Goal: Find specific page/section: Find specific page/section

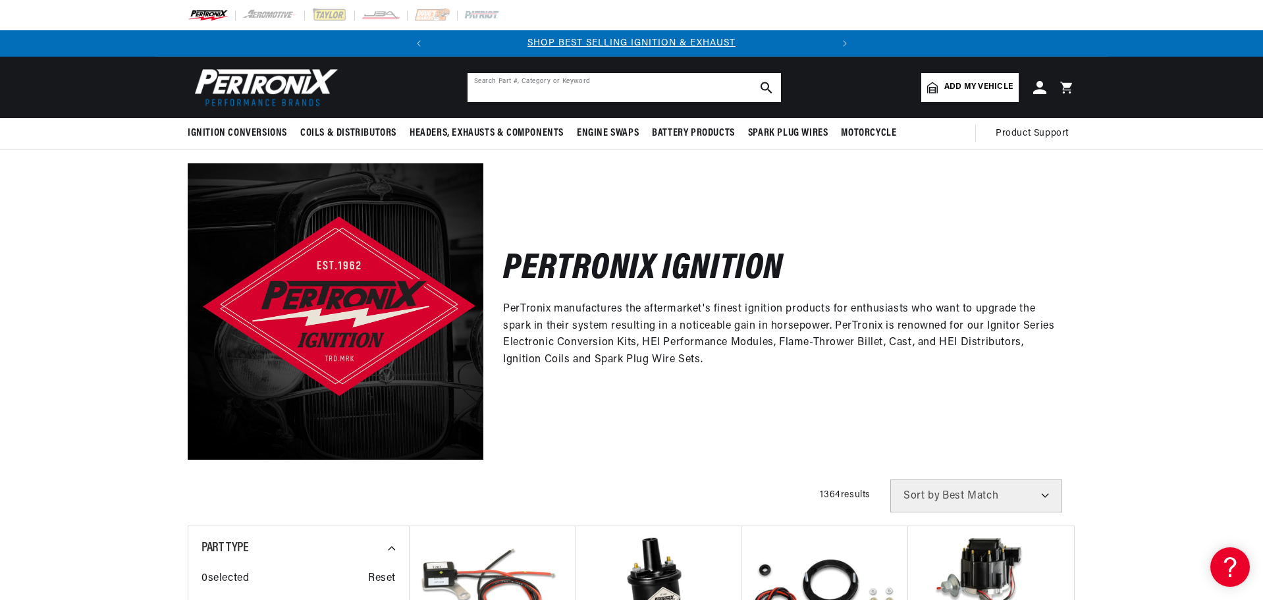
click at [512, 84] on input "text" at bounding box center [624, 87] width 313 height 29
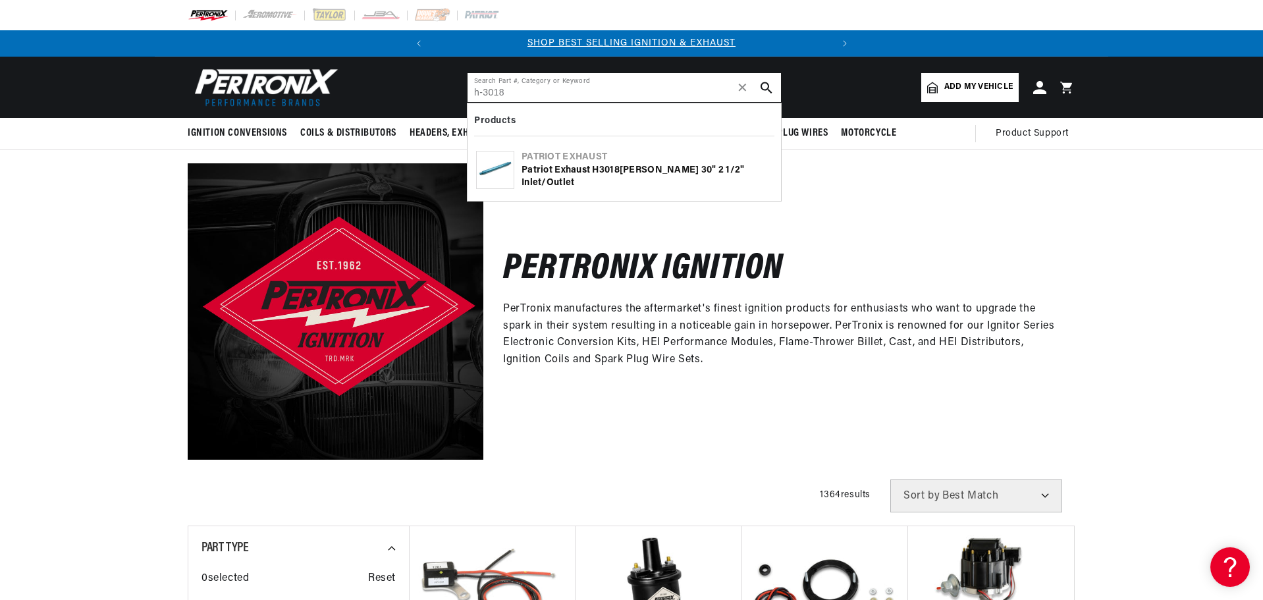
type input "h-3018"
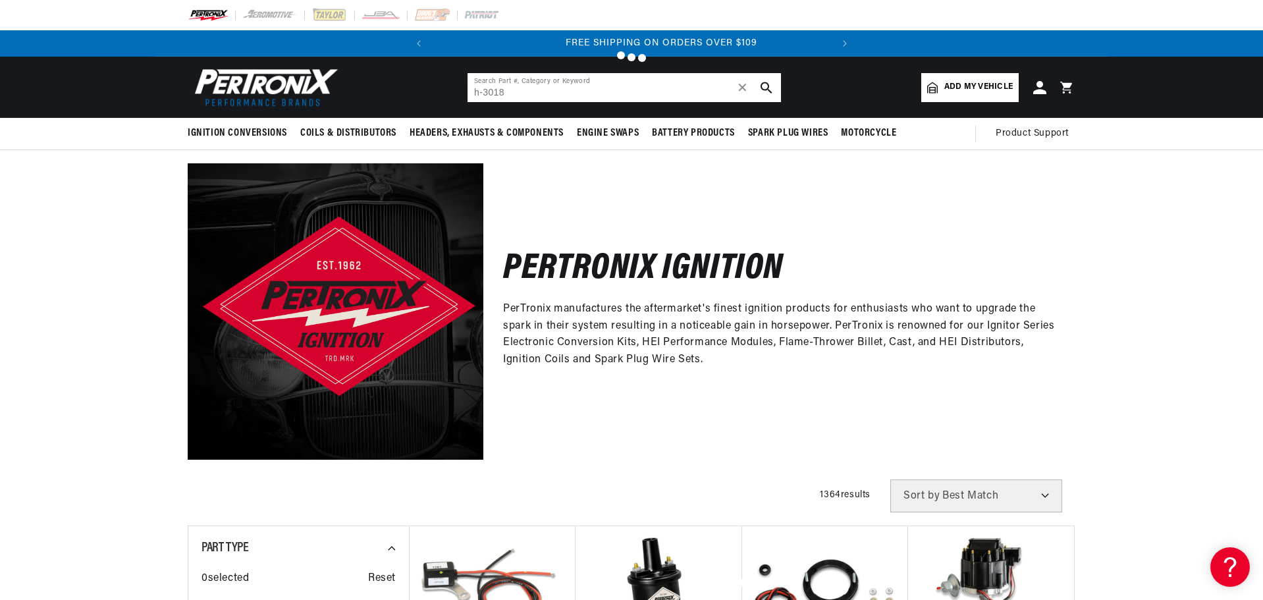
scroll to position [0, 398]
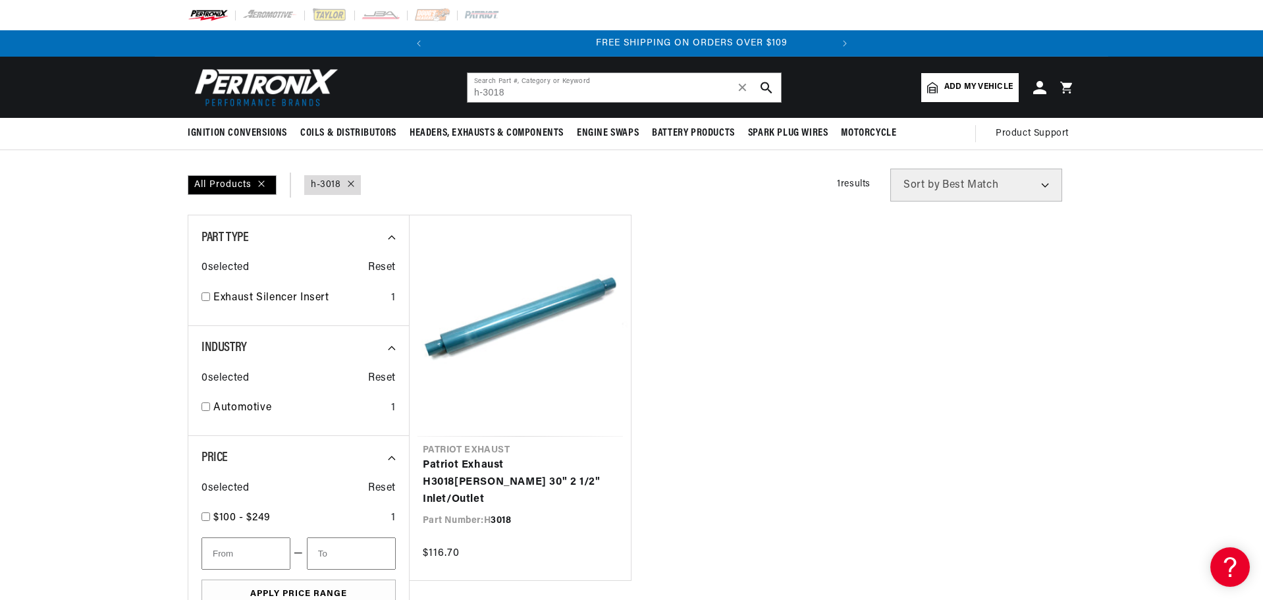
scroll to position [0, 399]
